Goal: Navigation & Orientation: Find specific page/section

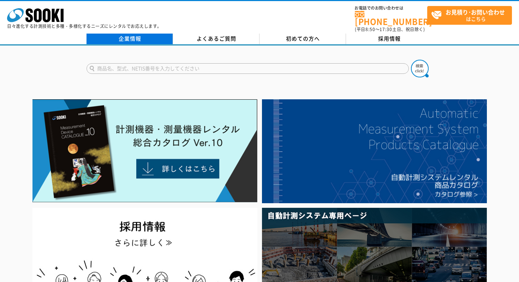
click at [142, 36] on link "企業情報" at bounding box center [129, 39] width 86 height 11
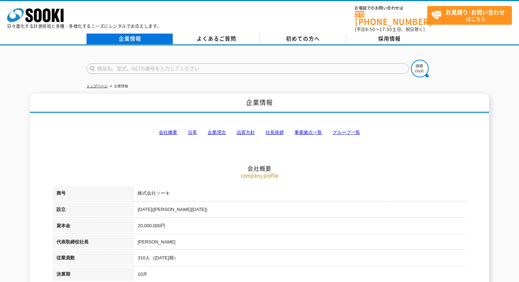
click at [133, 34] on link "企業情報" at bounding box center [129, 39] width 86 height 11
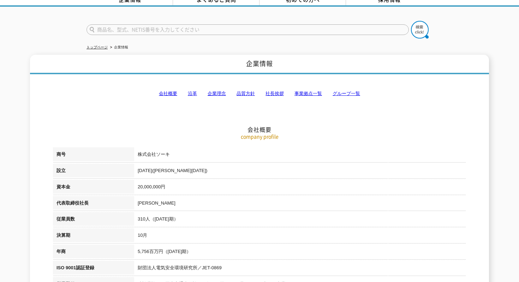
scroll to position [4, 0]
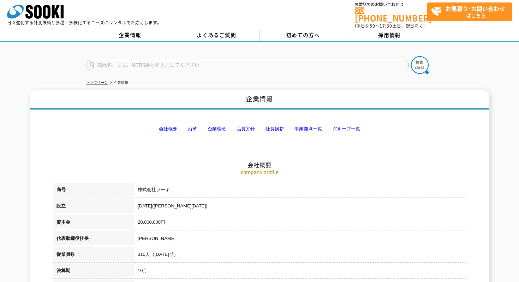
click at [173, 126] on link "会社概要" at bounding box center [168, 128] width 18 height 5
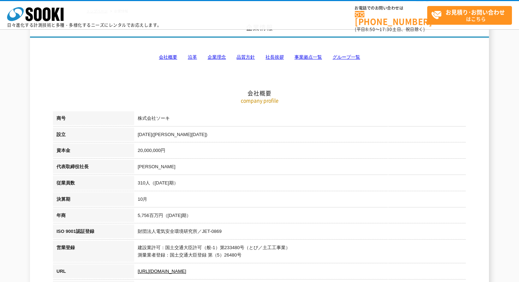
scroll to position [0, 0]
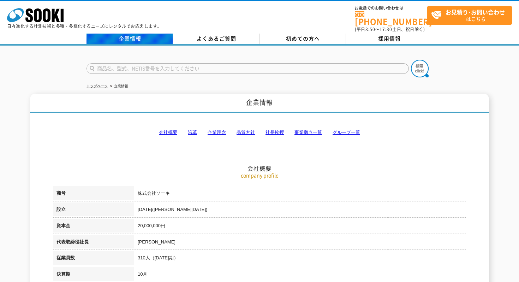
click at [130, 36] on link "企業情報" at bounding box center [129, 39] width 86 height 11
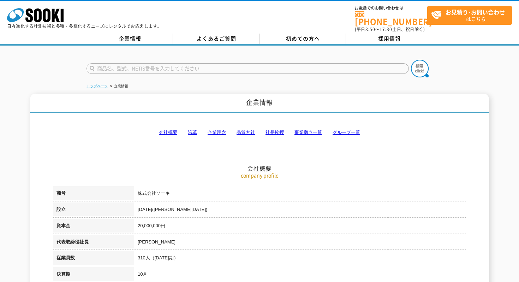
click at [102, 84] on link "トップページ" at bounding box center [96, 86] width 21 height 4
